Goal: Obtain resource: Obtain resource

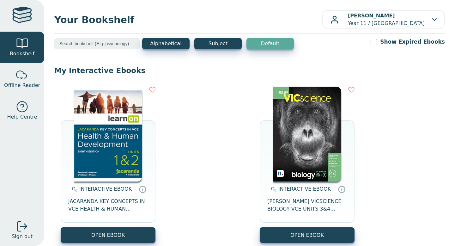
scroll to position [69, 0]
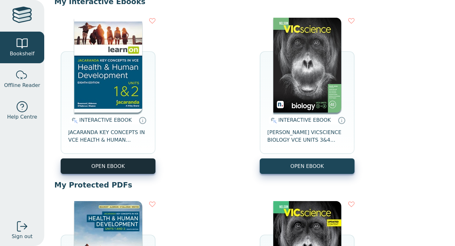
click at [122, 167] on button "OPEN EBOOK" at bounding box center [108, 165] width 95 height 15
click at [119, 169] on button "OPEN EBOOK" at bounding box center [108, 165] width 95 height 15
